Goal: Download file/media

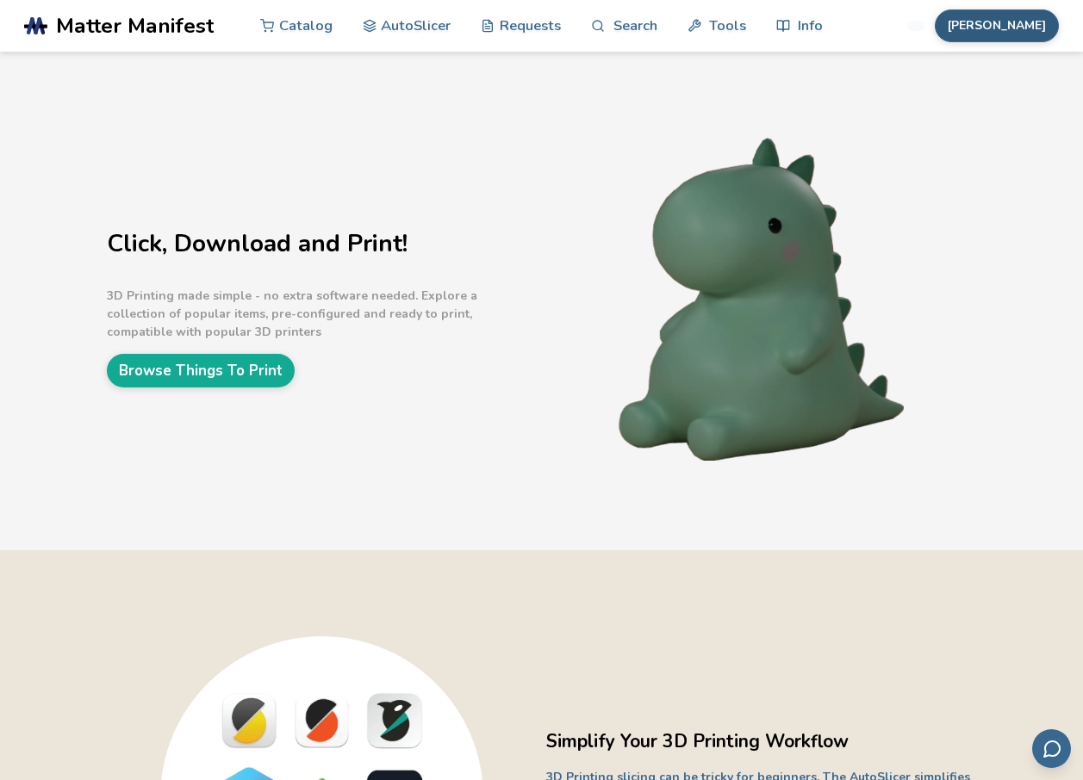
click at [1038, 38] on button "Frasco" at bounding box center [996, 25] width 124 height 33
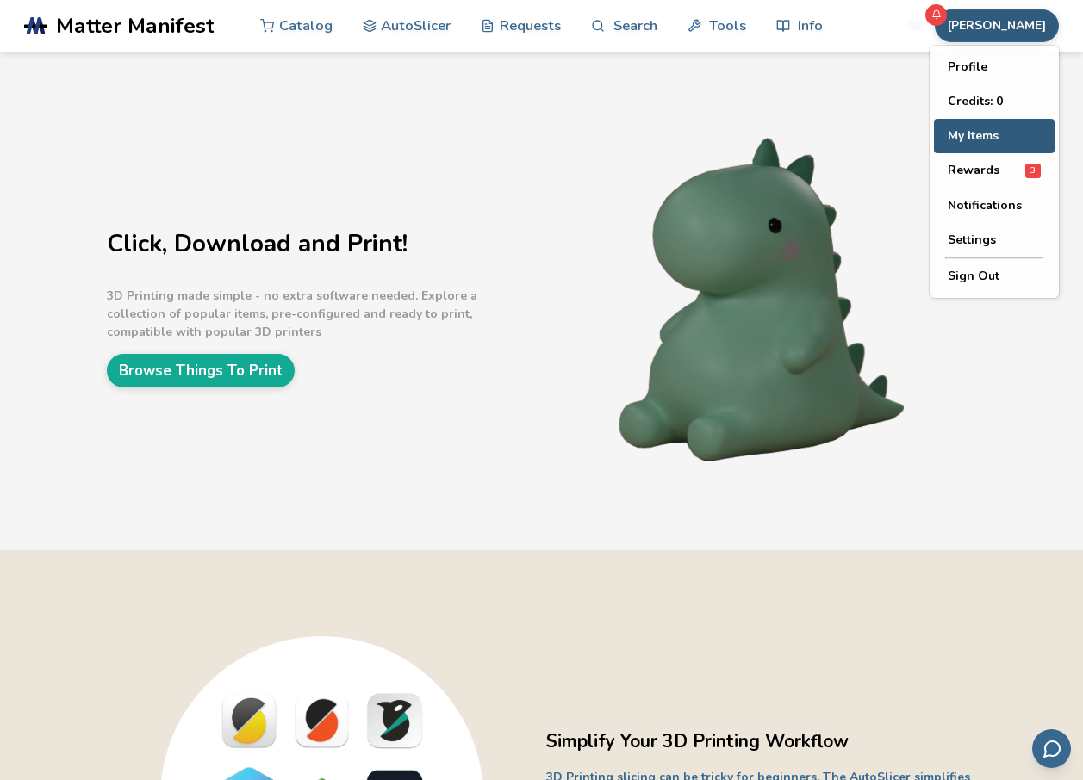
click at [990, 142] on button "My Items" at bounding box center [994, 136] width 121 height 34
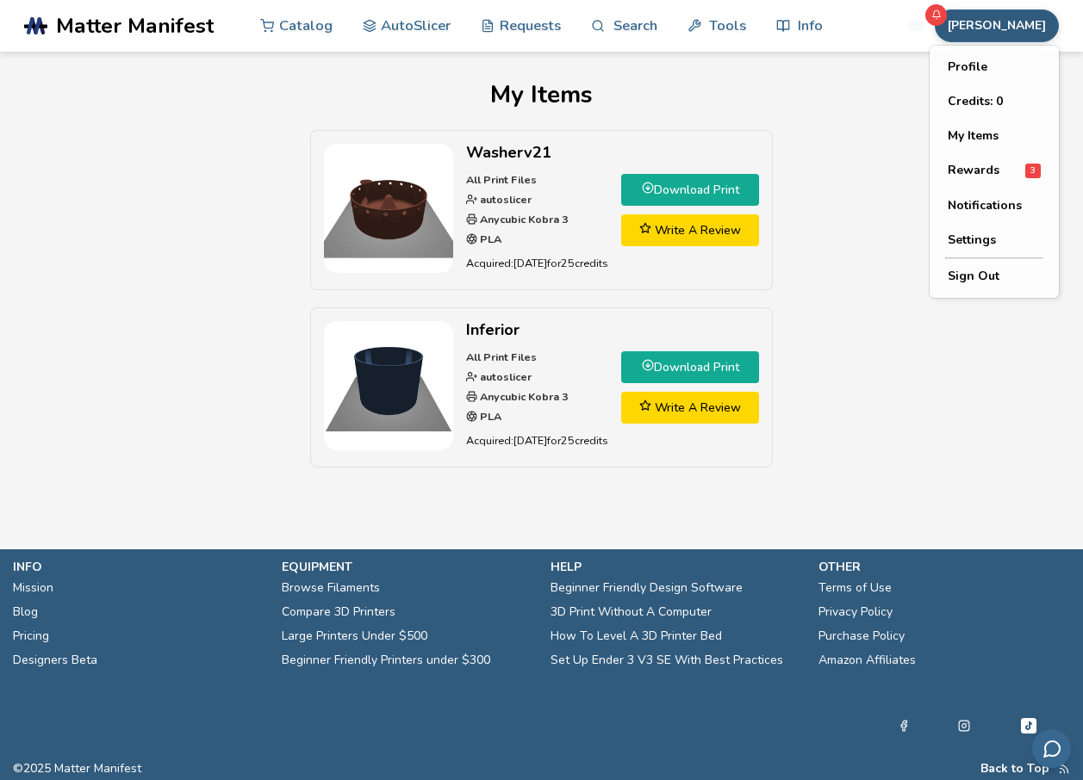
click at [1028, 27] on button "Frasco" at bounding box center [996, 25] width 124 height 33
click at [961, 270] on button "Sign Out" at bounding box center [994, 276] width 121 height 34
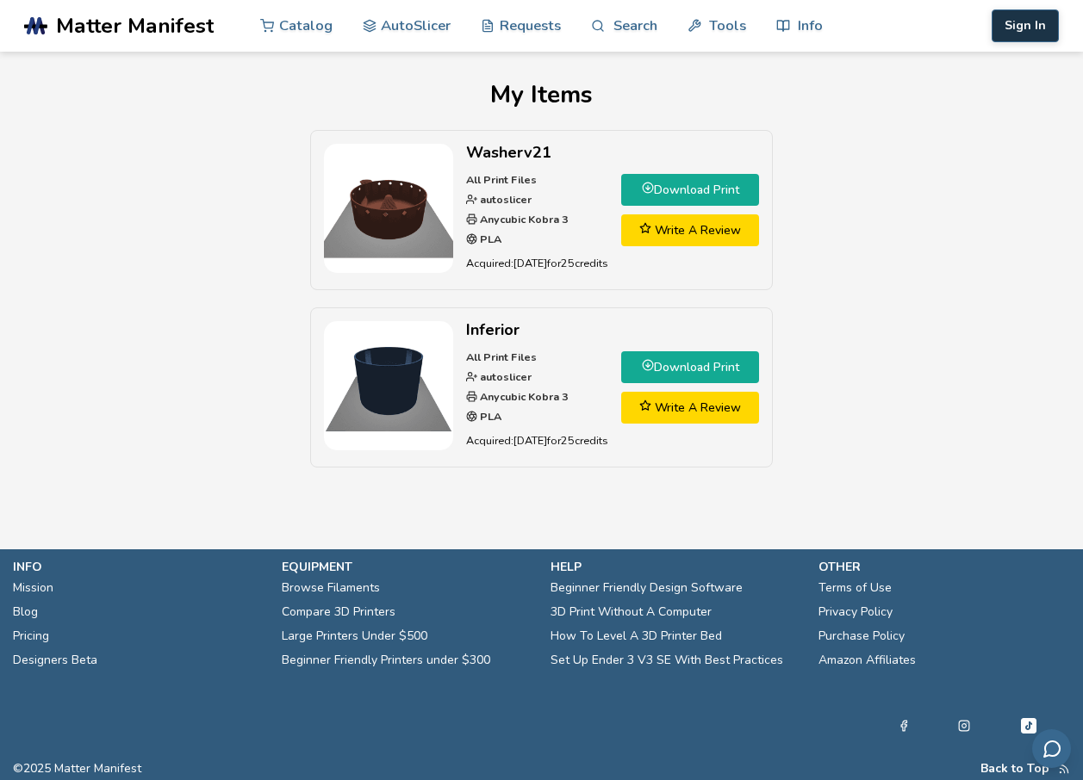
click at [1033, 30] on button "Sign In" at bounding box center [1024, 25] width 67 height 33
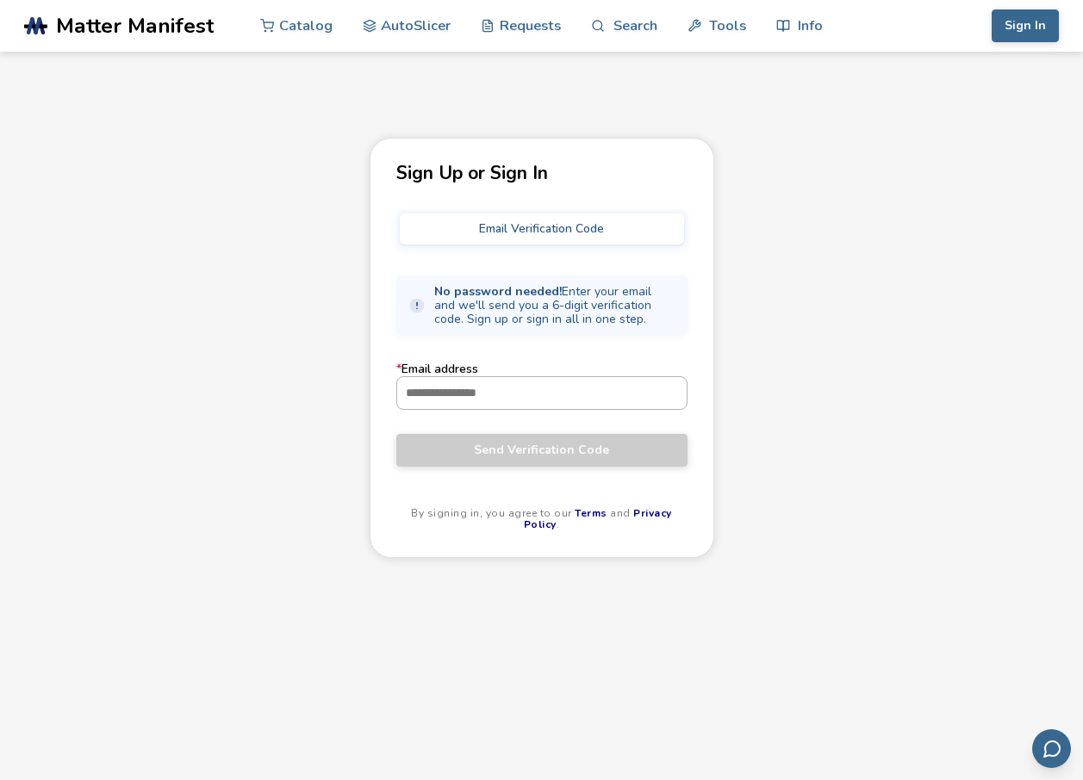
click at [469, 382] on input "* Email address" at bounding box center [541, 392] width 289 height 31
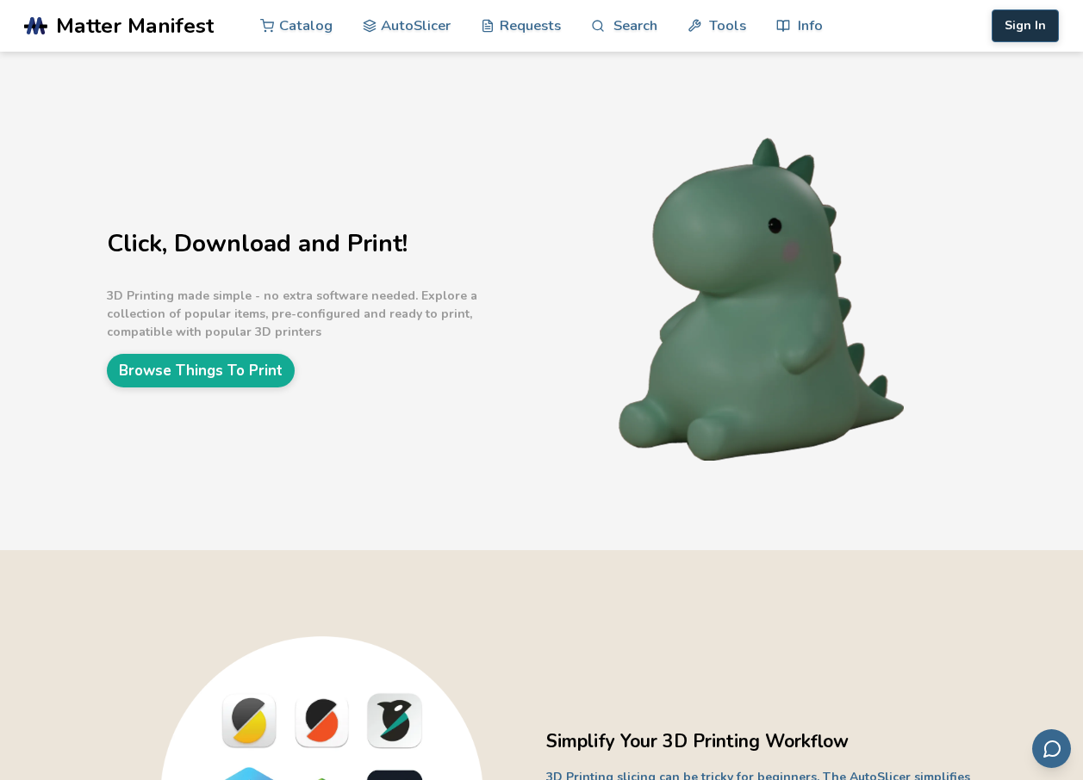
click at [1033, 22] on button "Sign In" at bounding box center [1024, 25] width 67 height 33
click at [1040, 29] on button "Sign In" at bounding box center [1024, 25] width 67 height 33
click at [1034, 30] on button "Sign In" at bounding box center [1024, 25] width 67 height 33
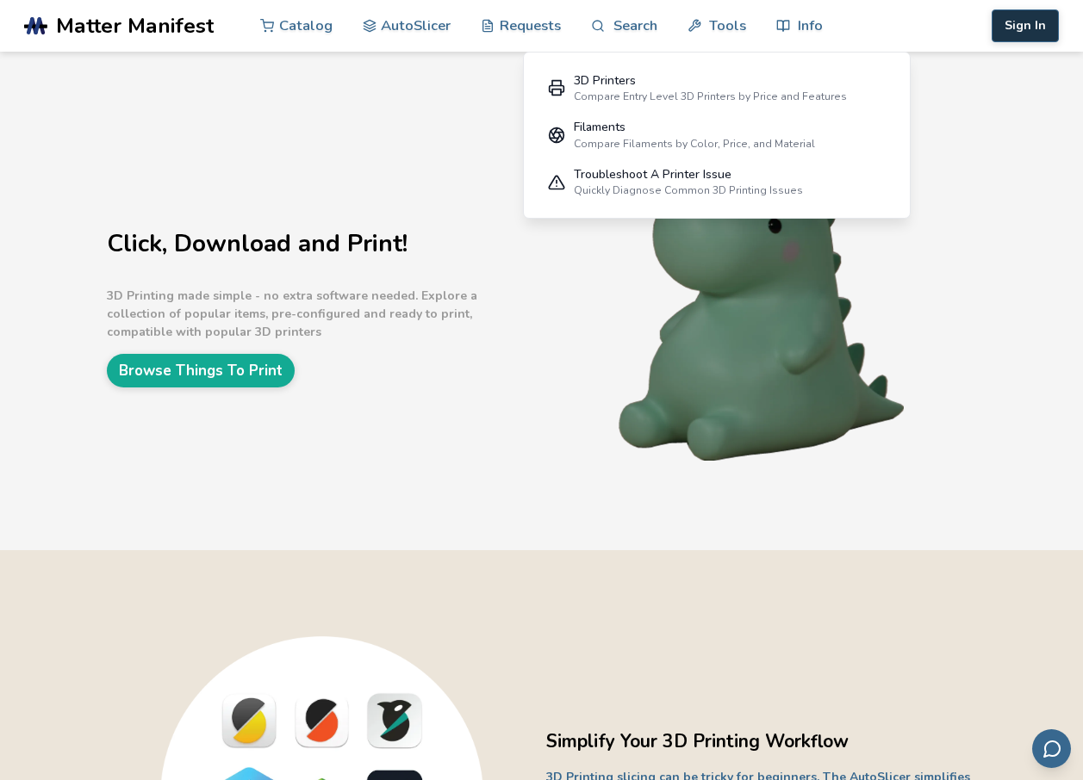
click at [1008, 28] on button "Sign In" at bounding box center [1024, 25] width 67 height 33
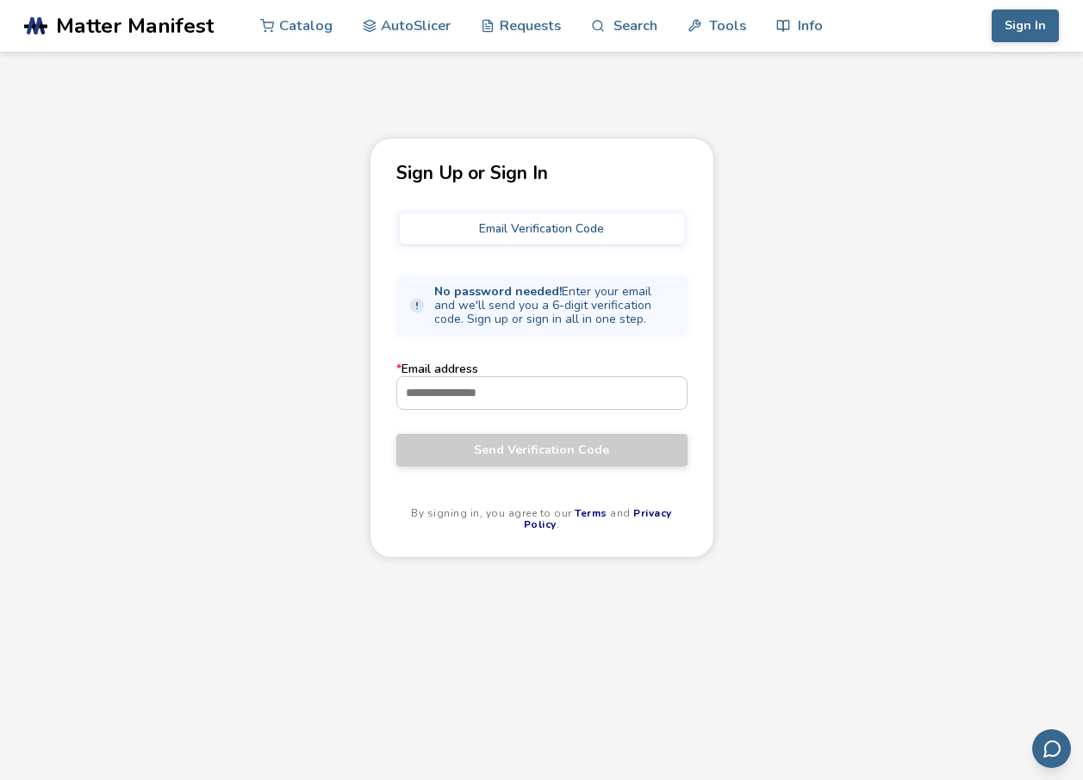
scroll to position [86, 0]
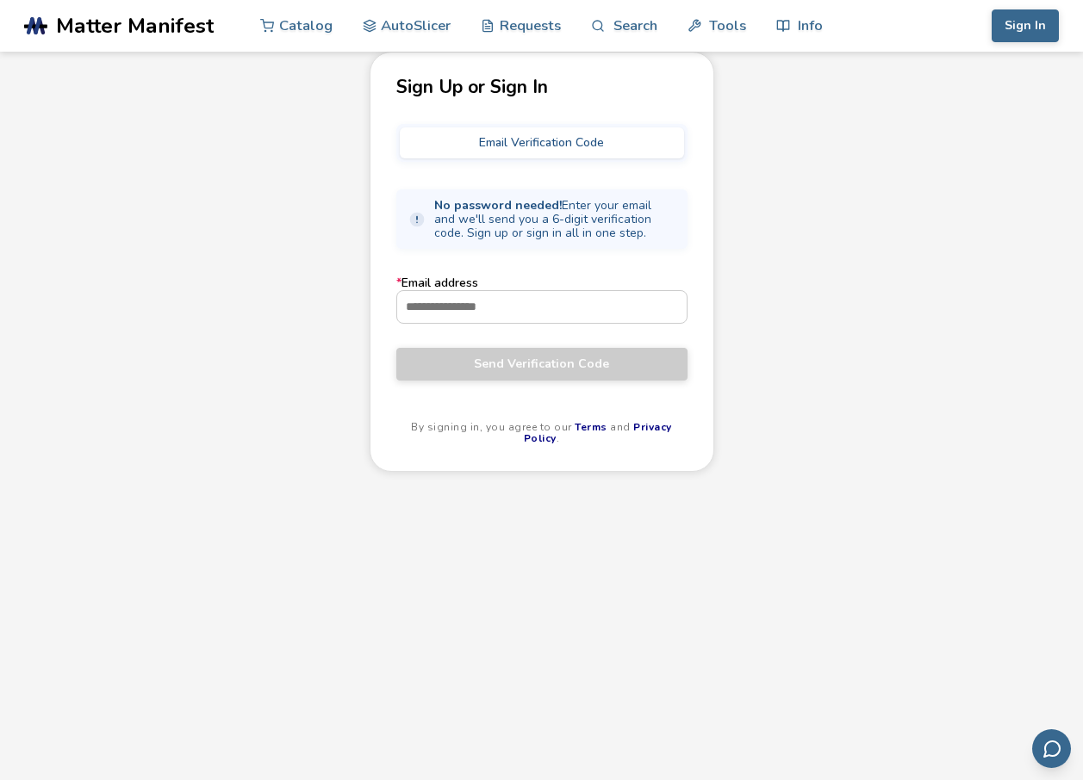
click at [587, 324] on form "* Email address Send Verification Code" at bounding box center [541, 327] width 291 height 103
click at [589, 313] on input "* Email address" at bounding box center [541, 306] width 289 height 31
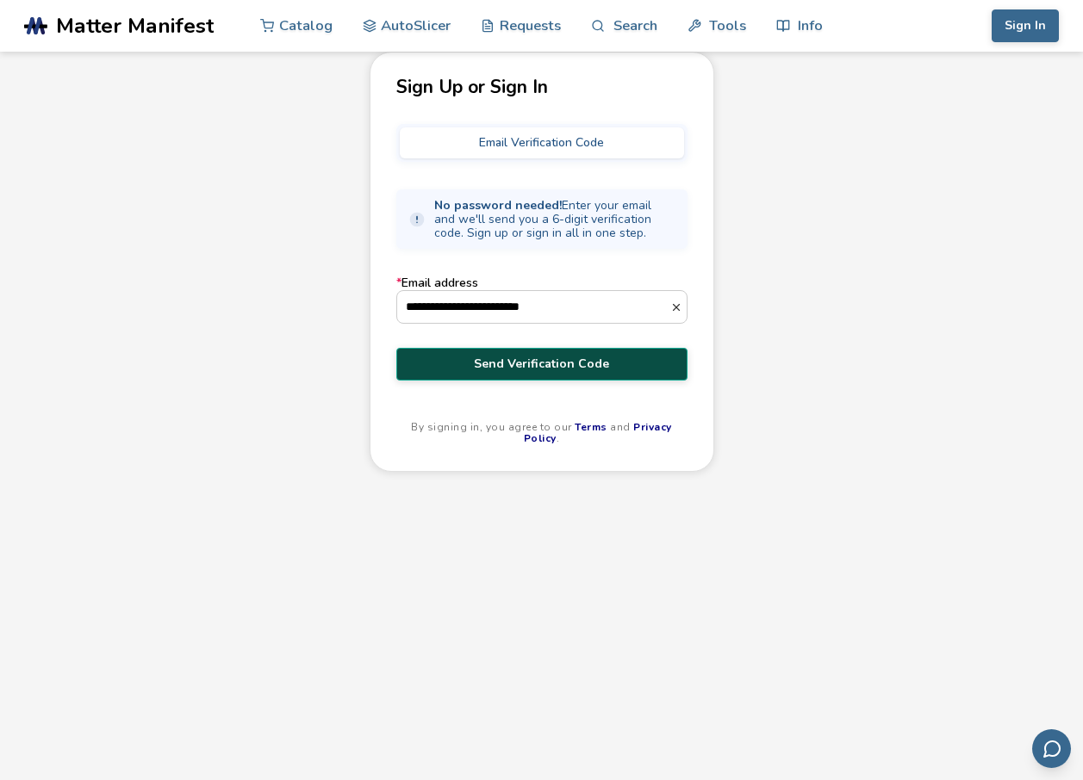
type input "**********"
click at [492, 358] on span "Send Verification Code" at bounding box center [541, 364] width 265 height 14
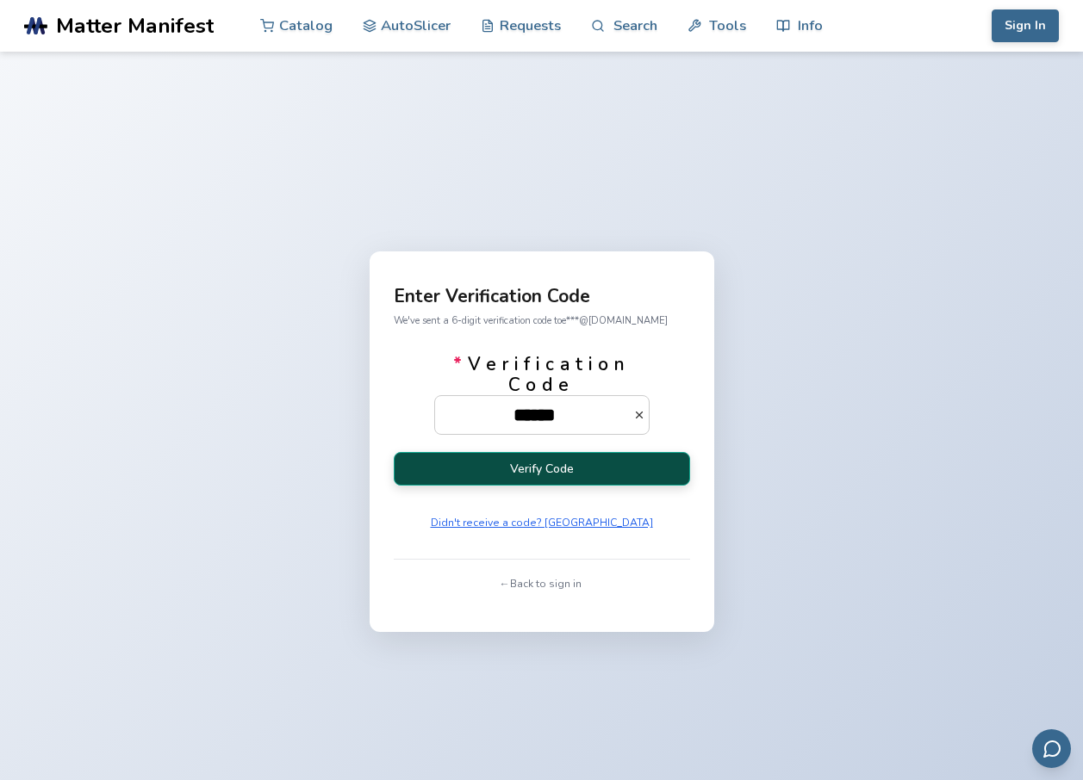
type input "******"
click at [517, 457] on button "Verify Code" at bounding box center [542, 469] width 296 height 34
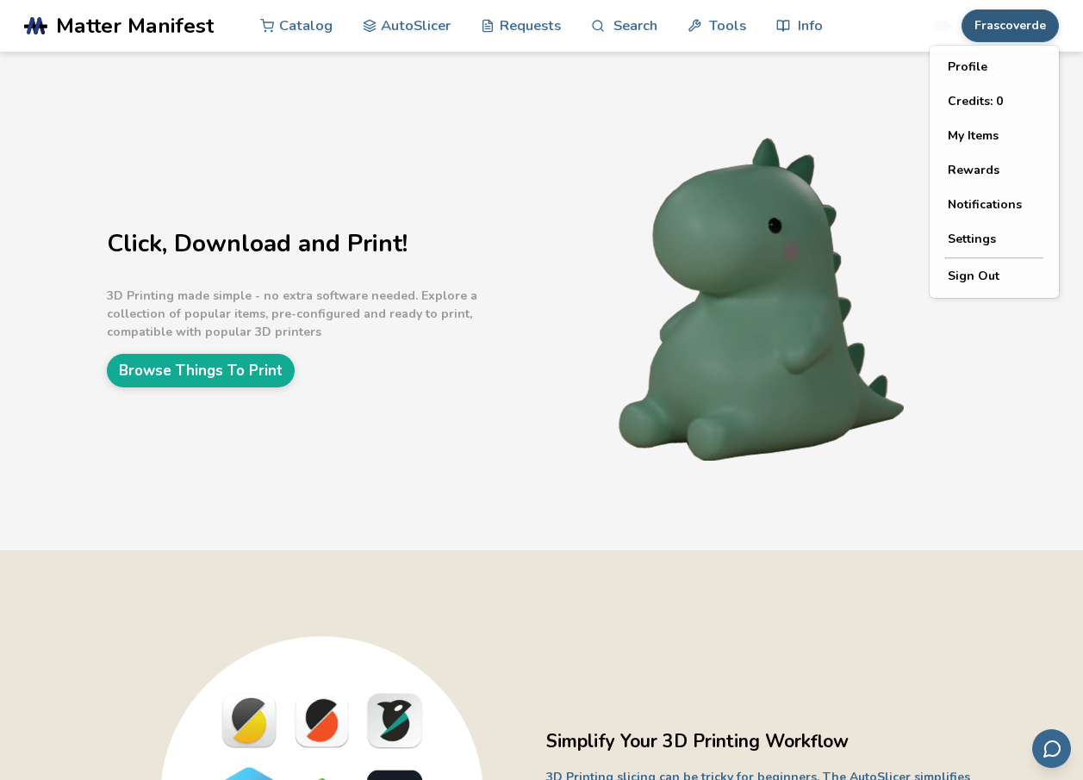
click at [1017, 29] on button "Frascoverde" at bounding box center [1009, 25] width 97 height 33
click at [975, 127] on button "My Items" at bounding box center [994, 136] width 121 height 34
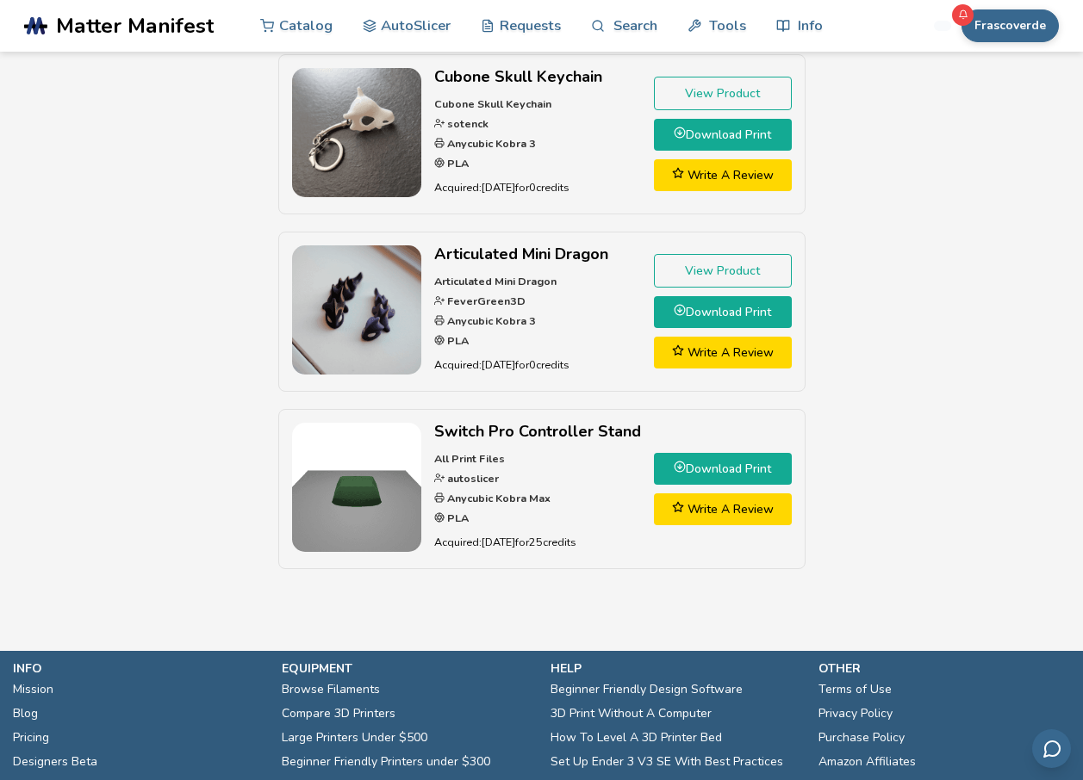
scroll to position [258, 0]
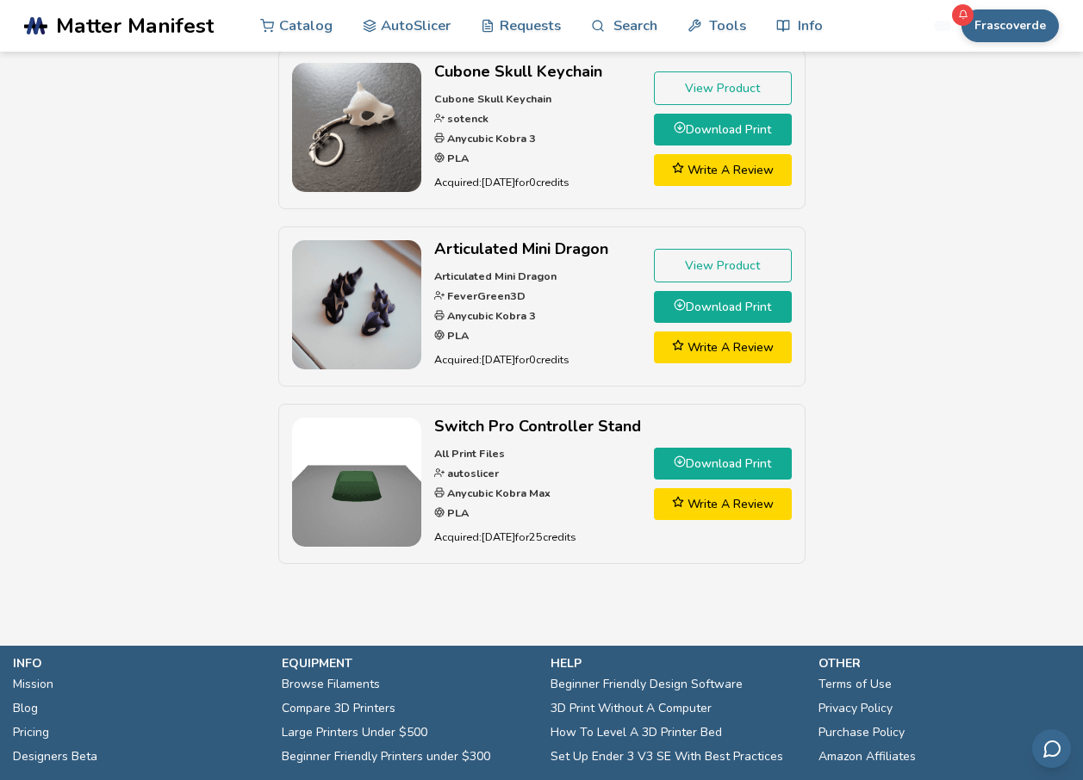
click at [408, 499] on img at bounding box center [356, 482] width 129 height 129
click at [744, 470] on link "Download Print" at bounding box center [723, 464] width 138 height 32
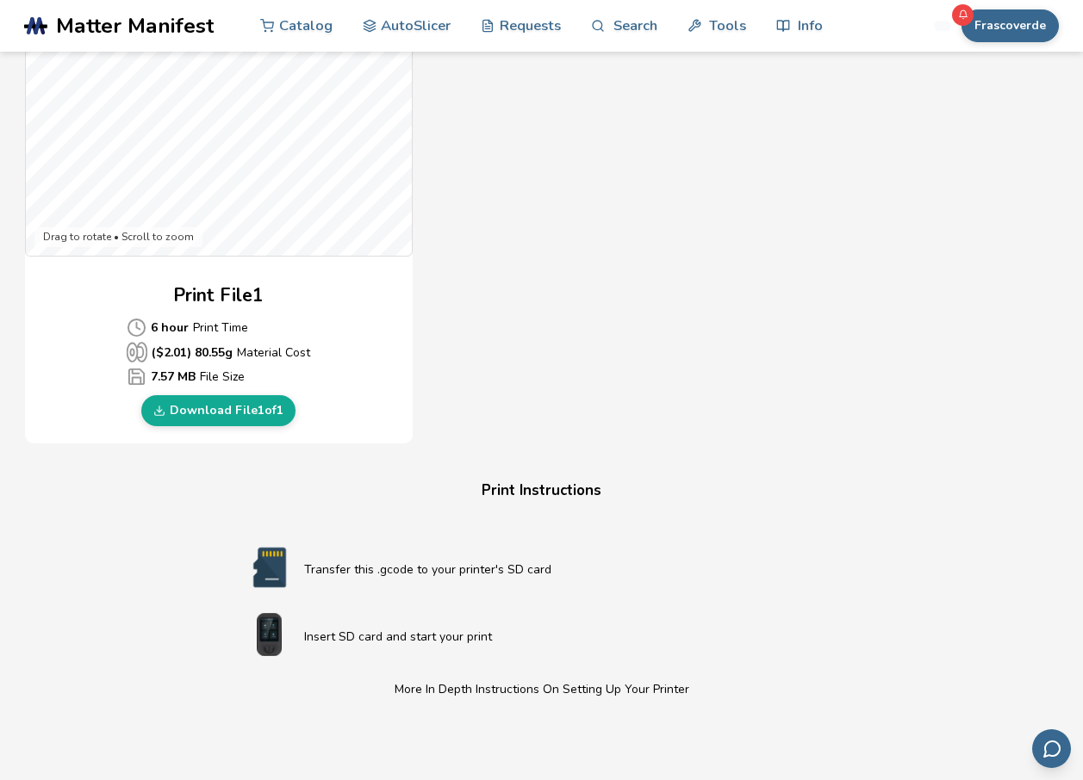
scroll to position [603, 0]
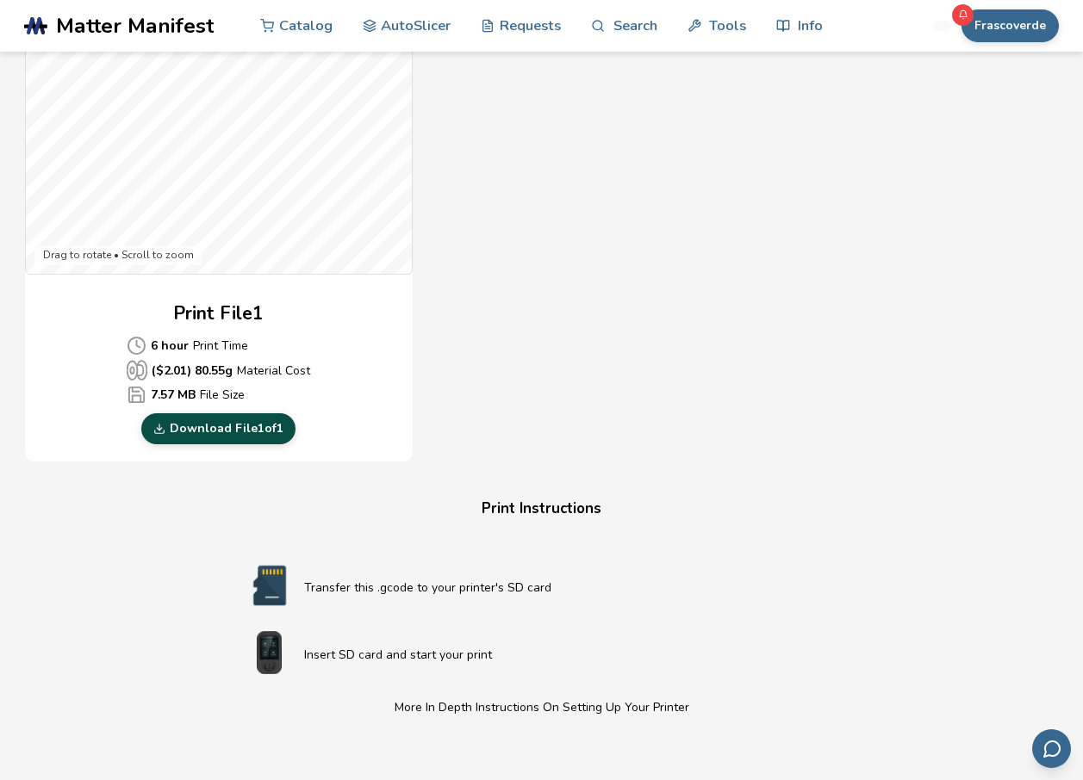
click at [244, 431] on link "Download File 1 of 1" at bounding box center [218, 428] width 154 height 31
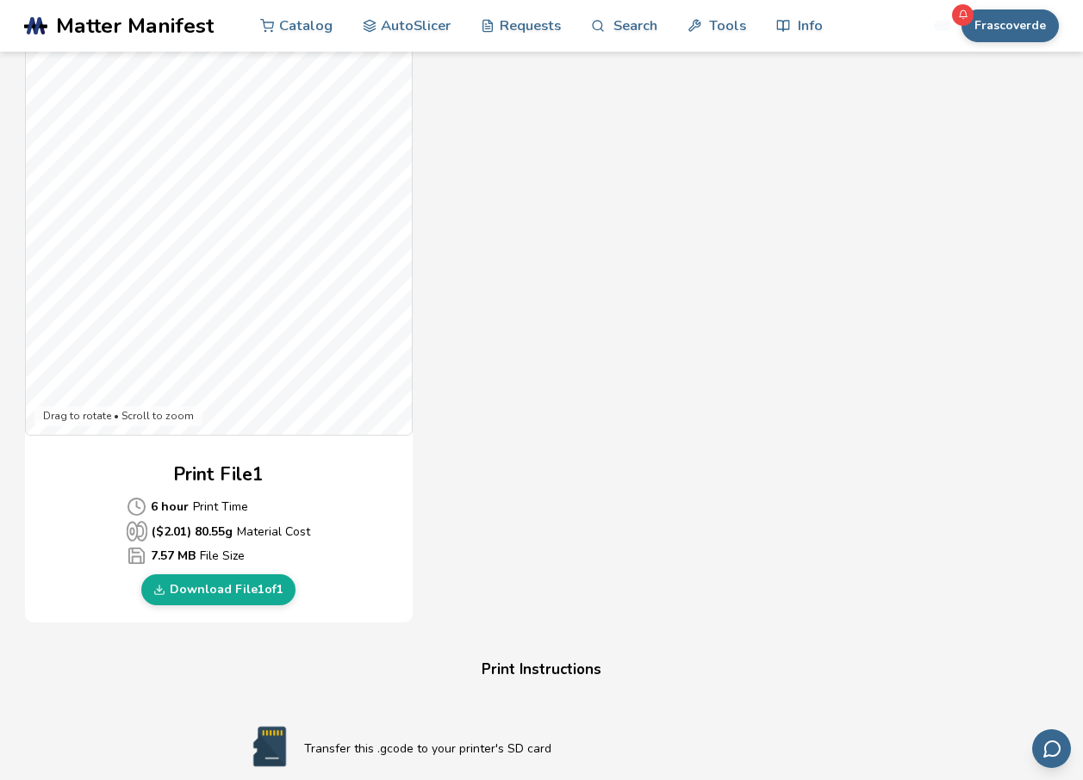
scroll to position [344, 0]
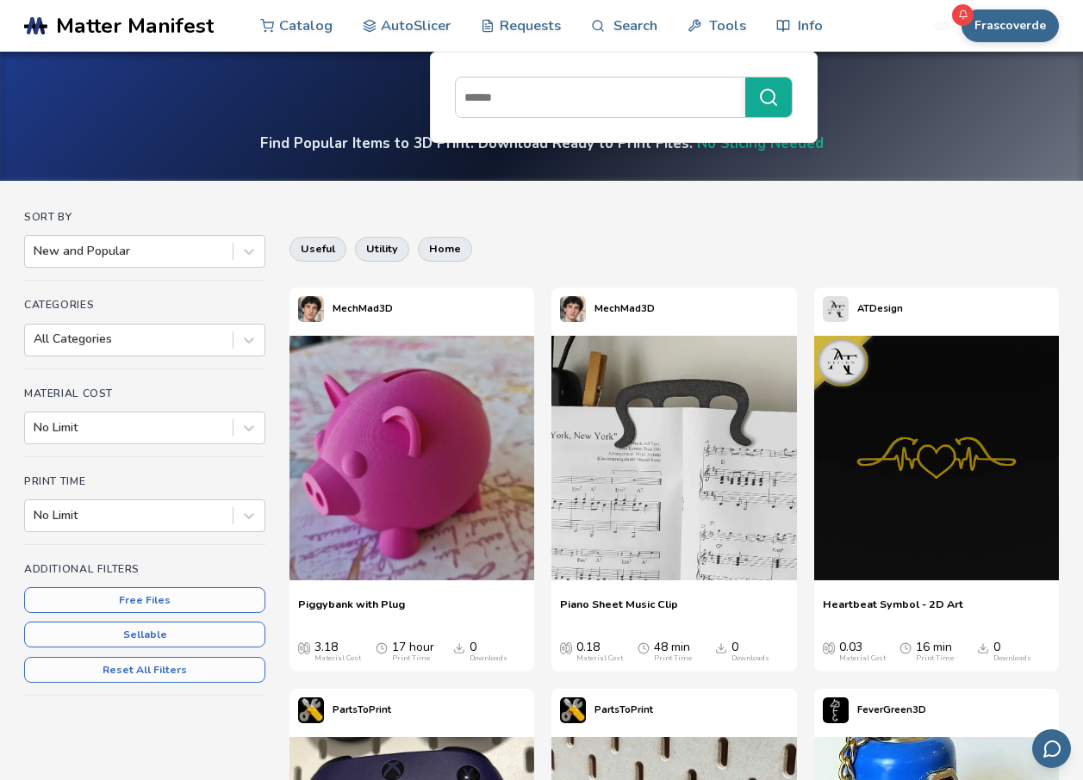
click at [661, 33] on nav "Catalog AutoSlicer Requests Search Tools Info" at bounding box center [541, 26] width 562 height 52
click at [621, 84] on input at bounding box center [596, 97] width 281 height 31
type input "****"
click at [745, 78] on button "****" at bounding box center [768, 98] width 47 height 40
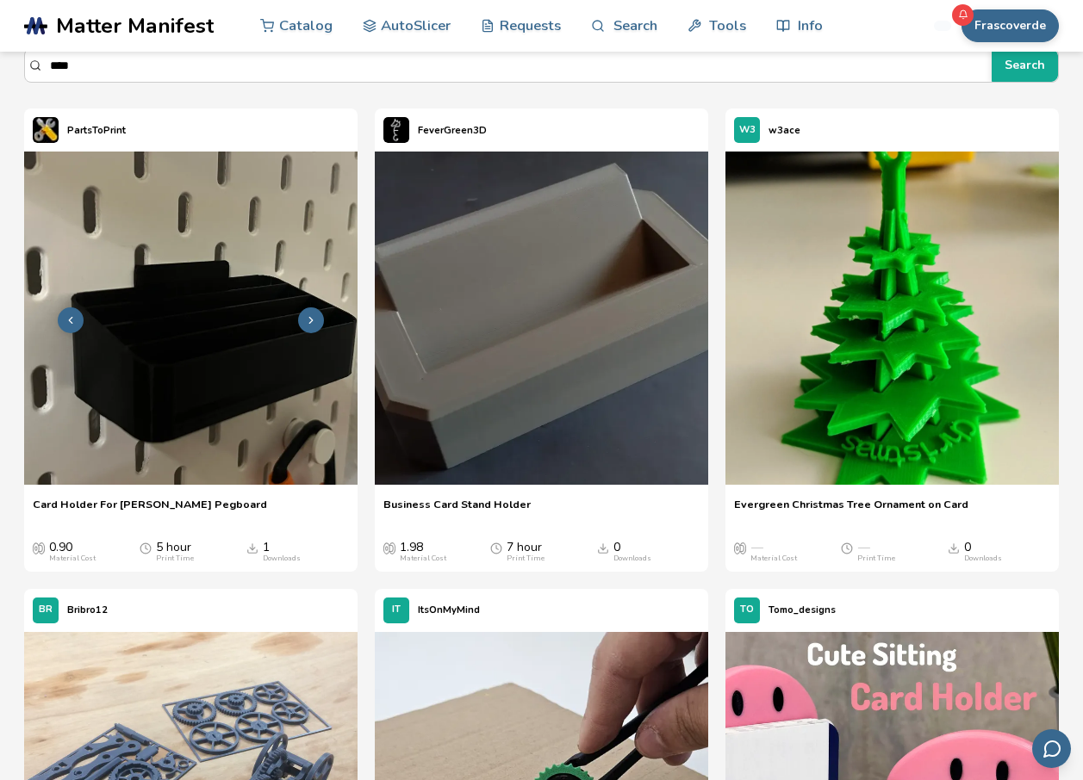
scroll to position [258, 0]
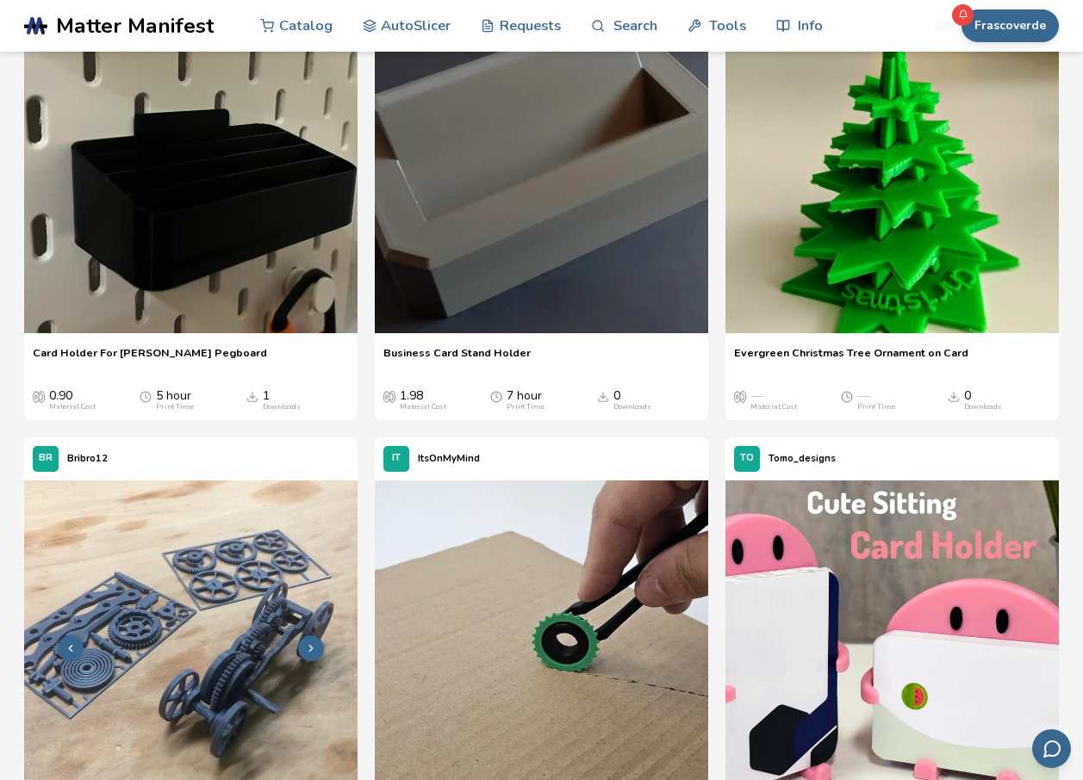
click at [224, 528] on img at bounding box center [190, 647] width 333 height 333
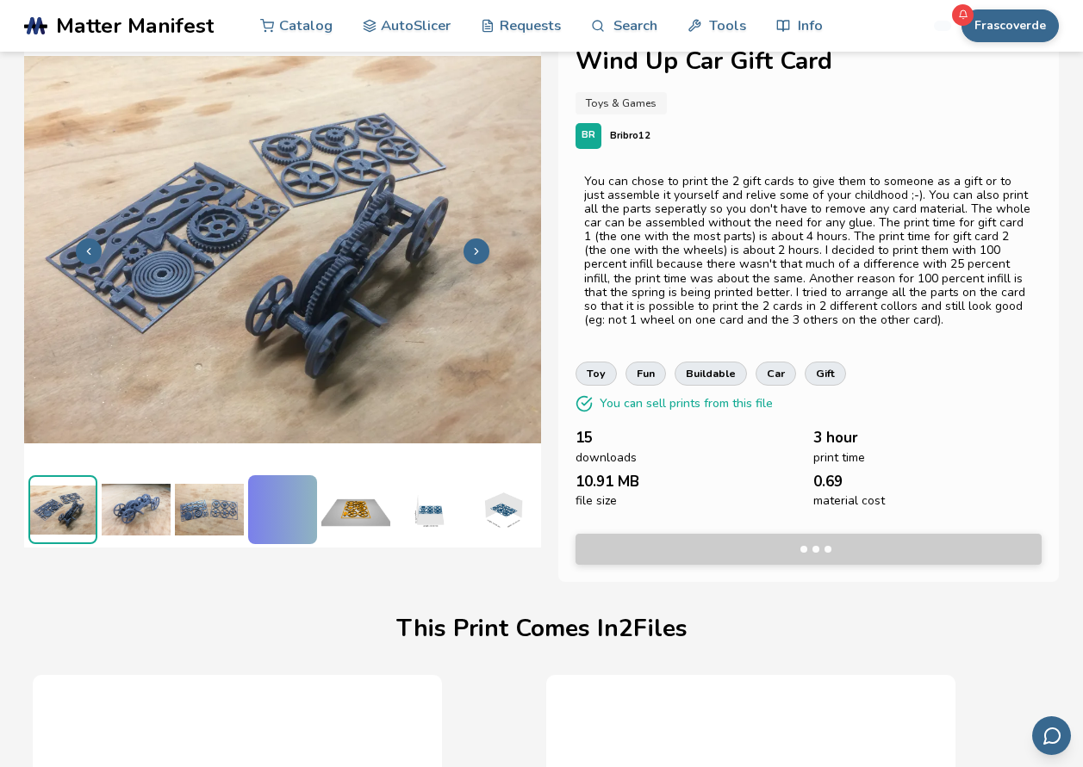
scroll to position [0, 7]
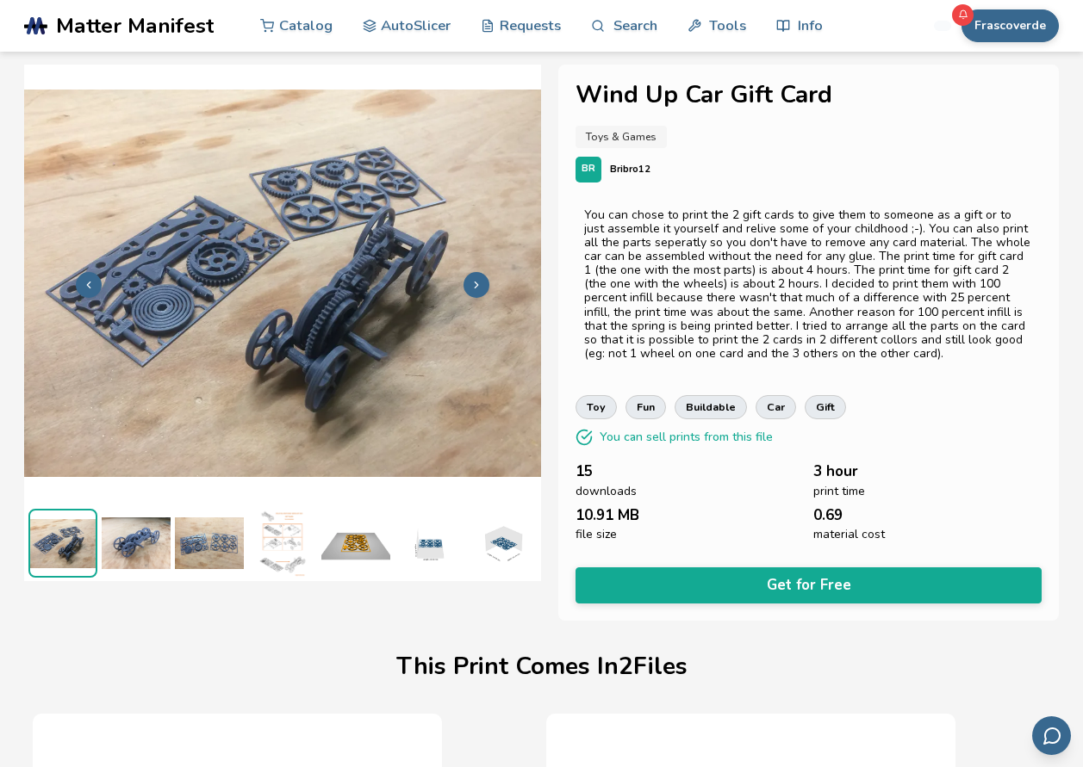
click at [195, 533] on img at bounding box center [209, 543] width 69 height 69
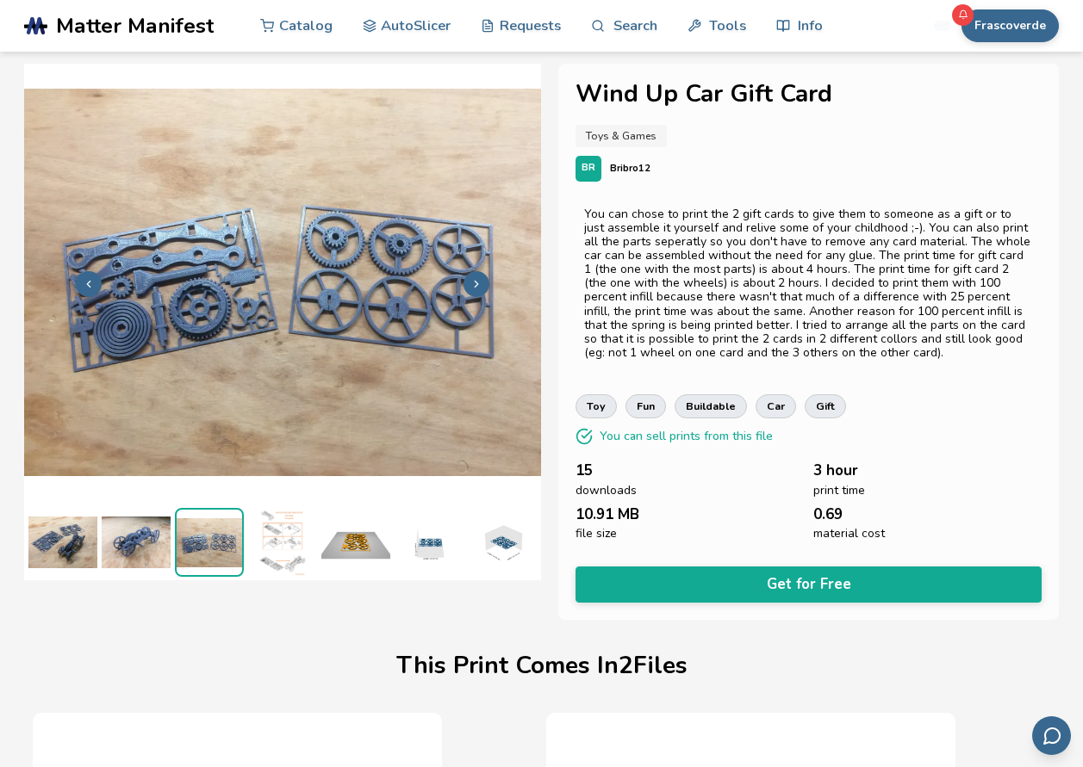
scroll to position [0, 0]
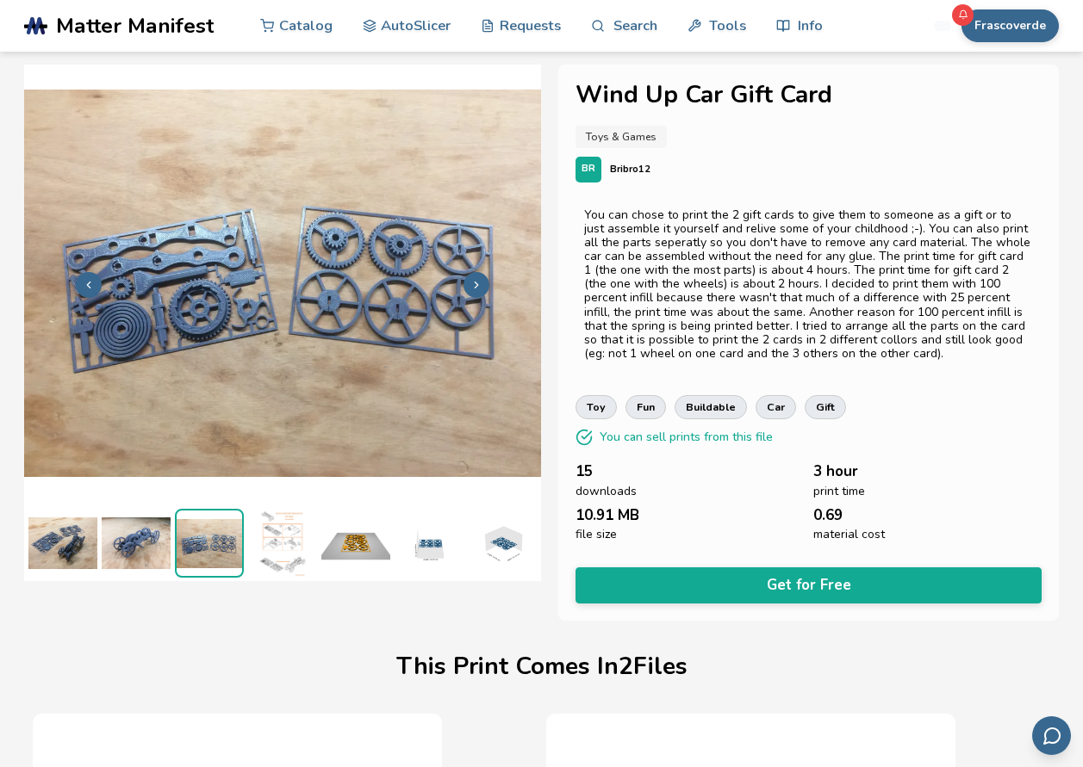
click at [360, 515] on img at bounding box center [355, 543] width 69 height 69
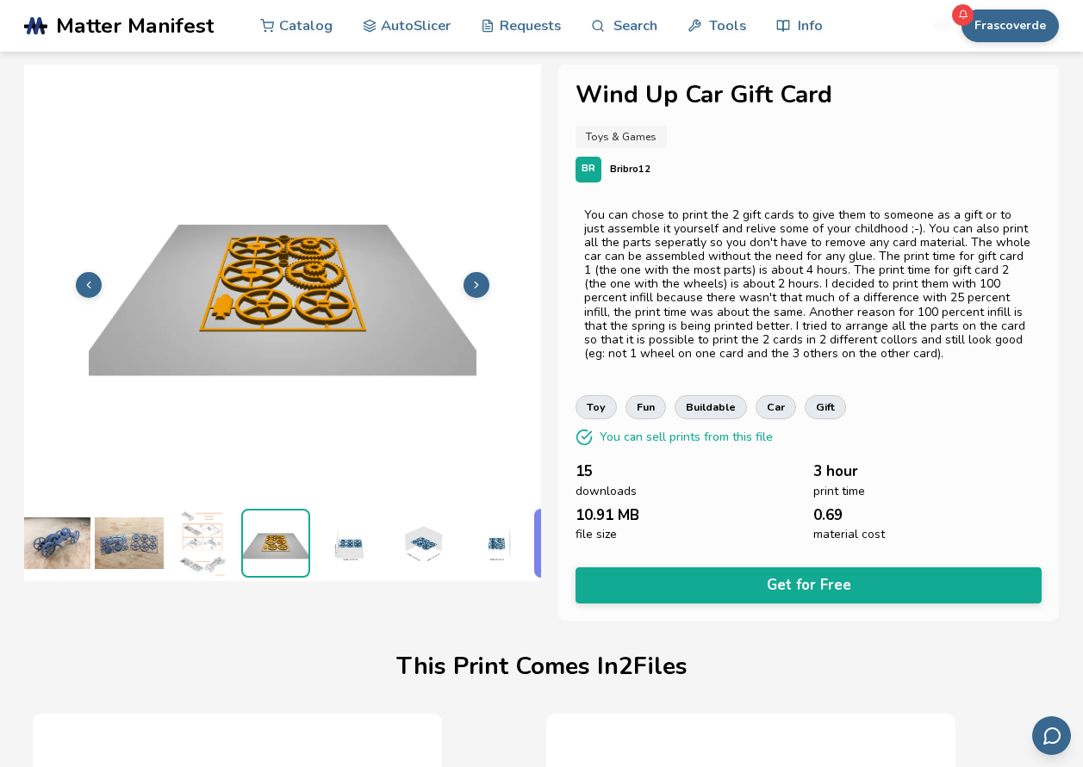
click at [406, 526] on img at bounding box center [422, 543] width 69 height 69
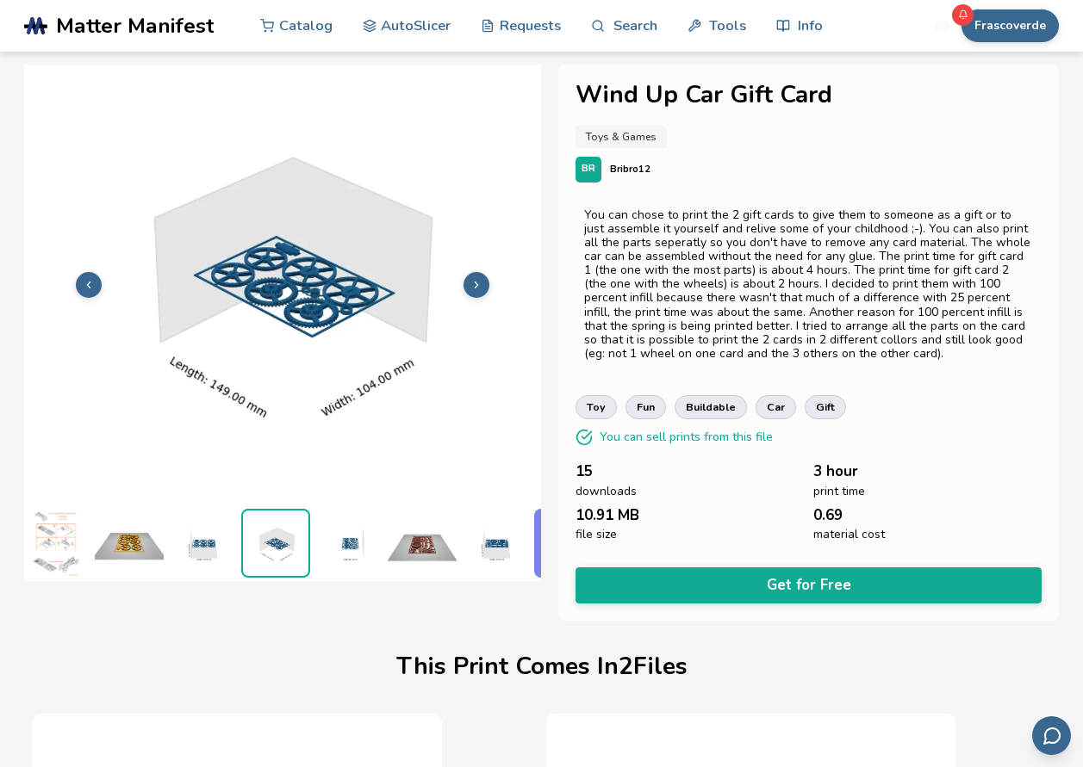
click at [251, 534] on img at bounding box center [275, 543] width 65 height 65
click at [180, 543] on img at bounding box center [202, 543] width 69 height 69
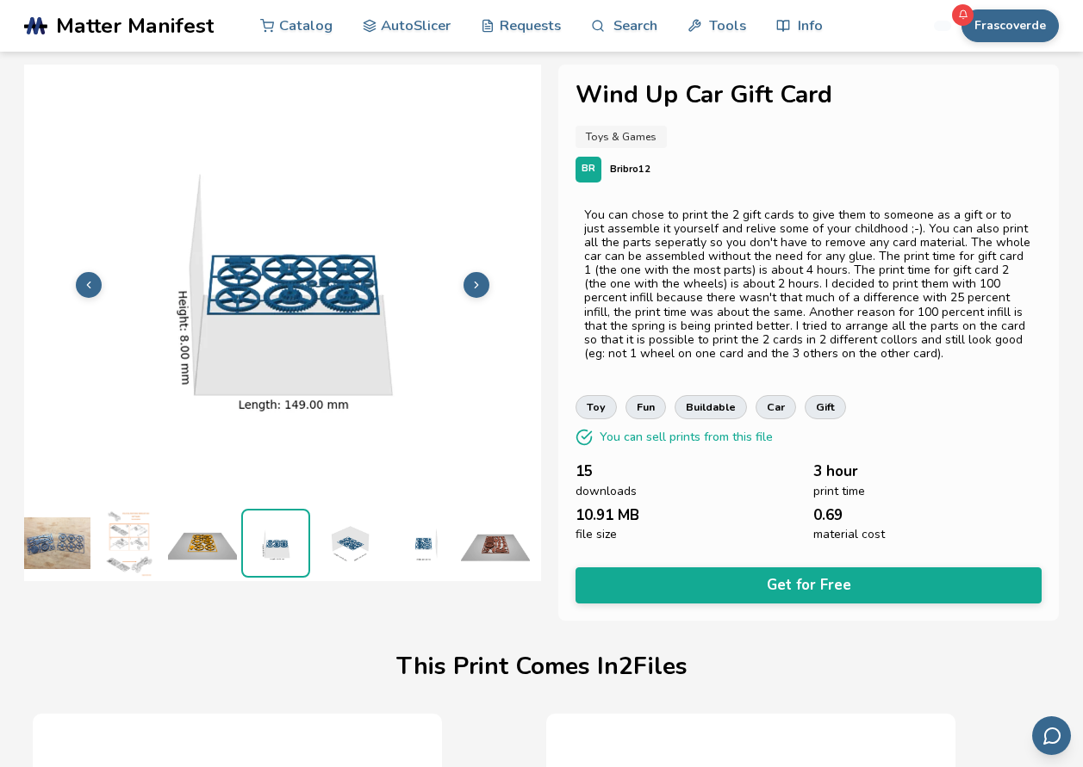
click at [158, 543] on img at bounding box center [129, 543] width 69 height 69
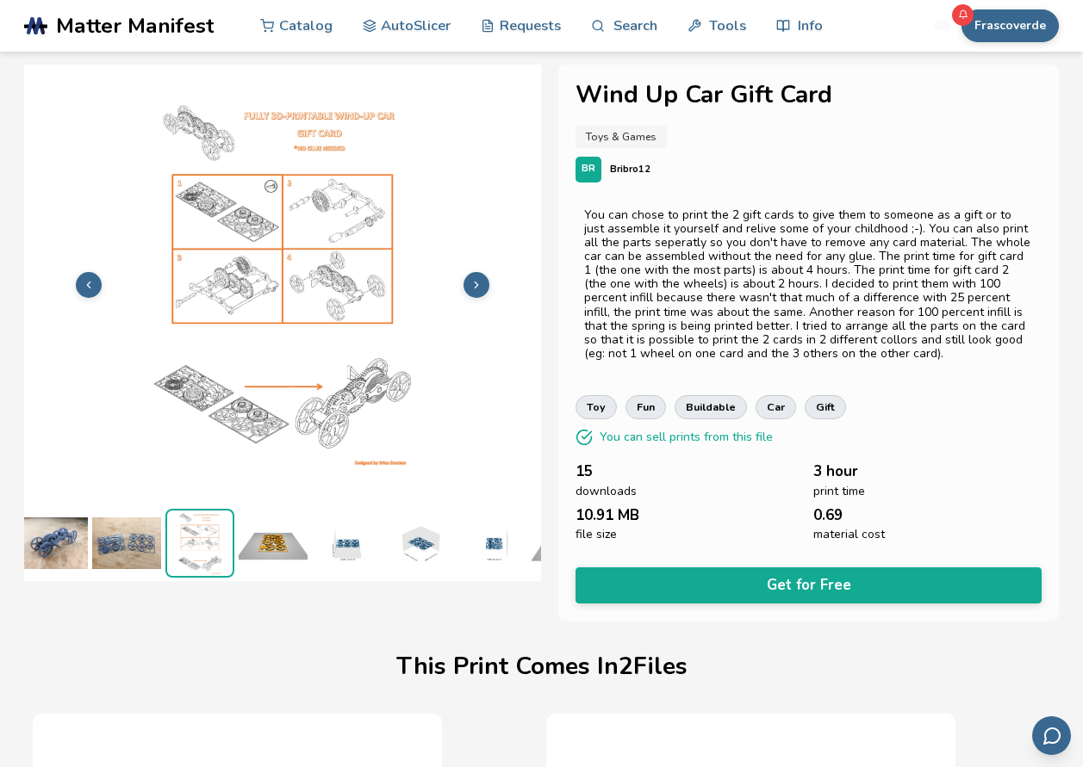
scroll to position [0, 7]
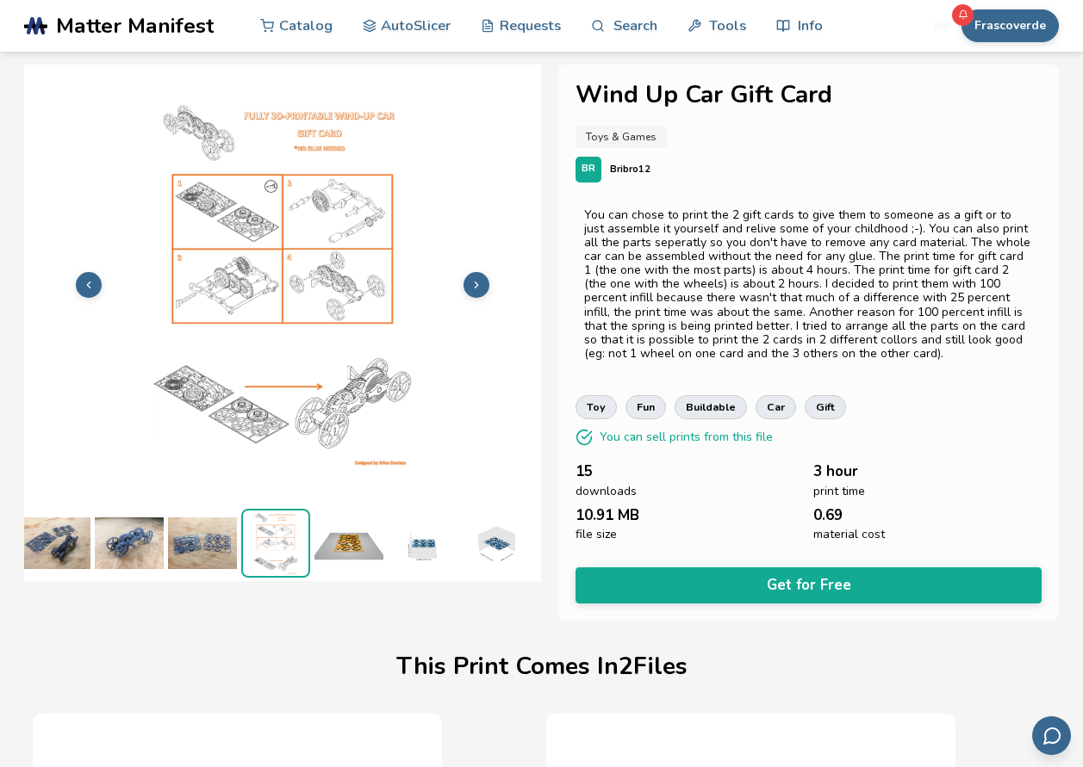
click at [152, 542] on ul at bounding box center [282, 543] width 517 height 77
click at [137, 536] on img at bounding box center [129, 543] width 69 height 69
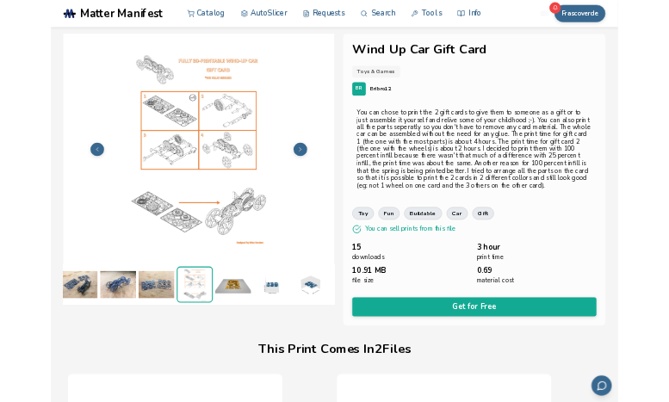
scroll to position [0, 0]
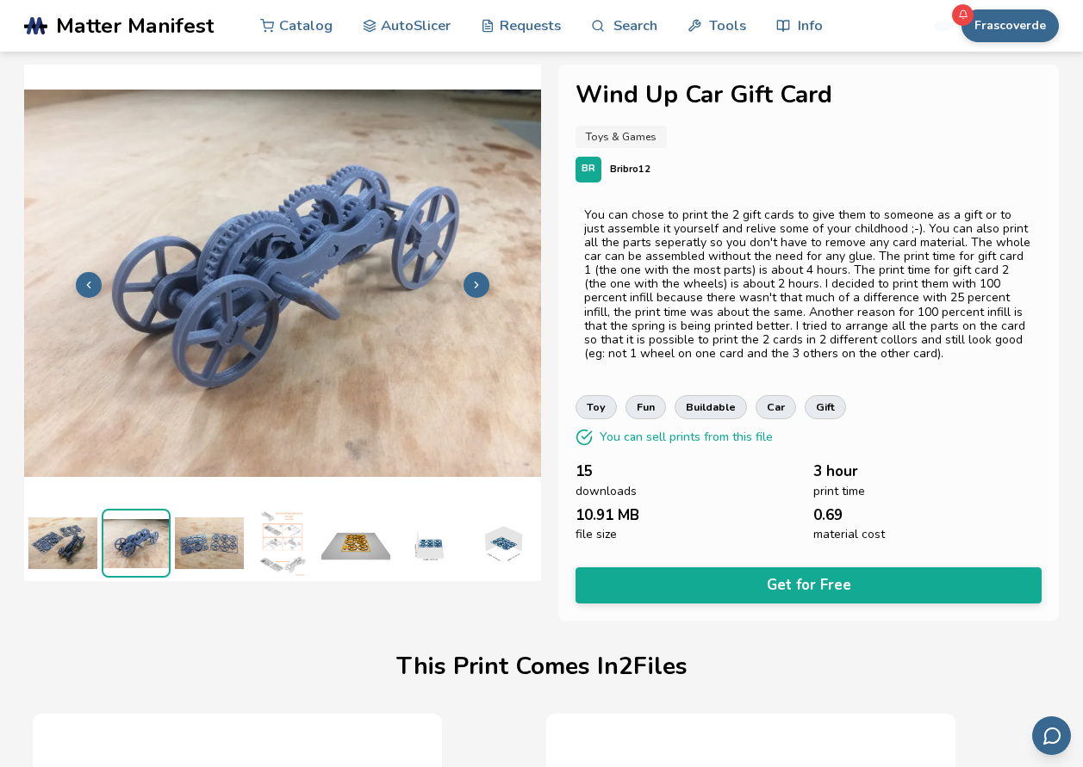
click at [129, 535] on img at bounding box center [135, 543] width 65 height 65
click at [96, 537] on ul at bounding box center [282, 543] width 517 height 77
click at [88, 538] on img at bounding box center [62, 543] width 69 height 69
